Goal: Use online tool/utility

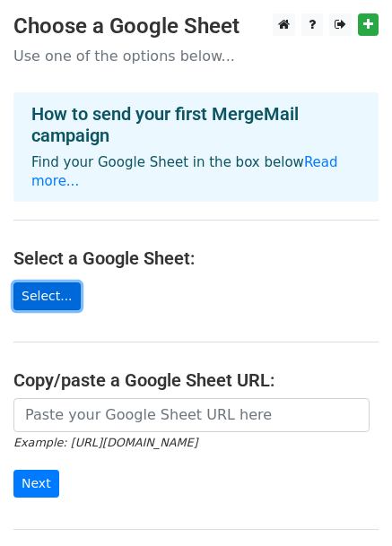
click at [43, 282] on link "Select..." at bounding box center [46, 296] width 67 height 28
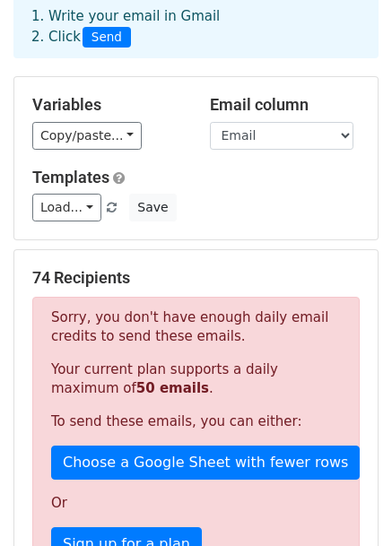
scroll to position [37, 0]
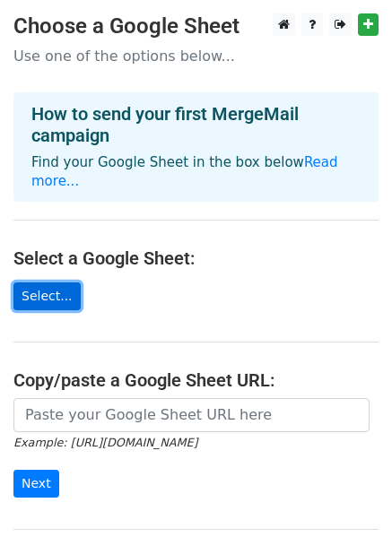
click at [39, 282] on link "Select..." at bounding box center [46, 296] width 67 height 28
